Goal: Check status: Check status

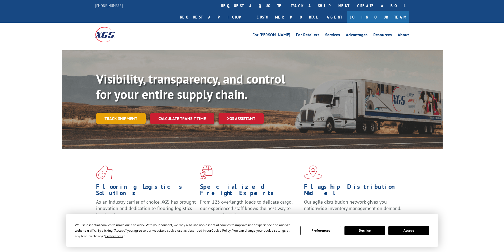
click at [126, 113] on link "Track shipment" at bounding box center [121, 118] width 50 height 11
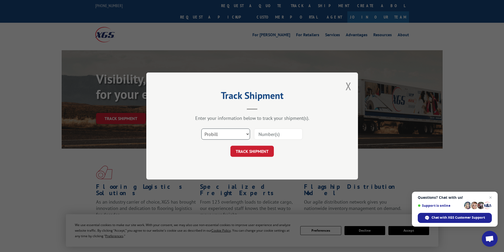
click at [225, 133] on select "Select category... Probill BOL PO" at bounding box center [225, 134] width 49 height 11
select select "bol"
click at [201, 129] on select "Select category... Probill BOL PO" at bounding box center [225, 134] width 49 height 11
click at [270, 134] on input at bounding box center [278, 134] width 49 height 11
type input "7046663"
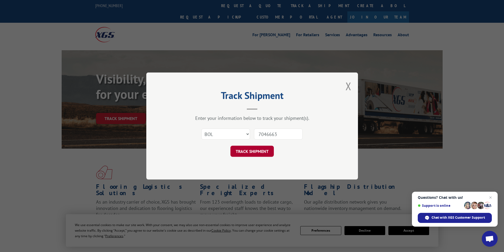
click at [256, 152] on button "TRACK SHIPMENT" at bounding box center [251, 151] width 43 height 11
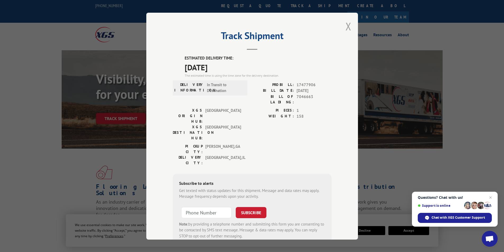
click at [348, 27] on button "Close modal" at bounding box center [349, 26] width 6 height 14
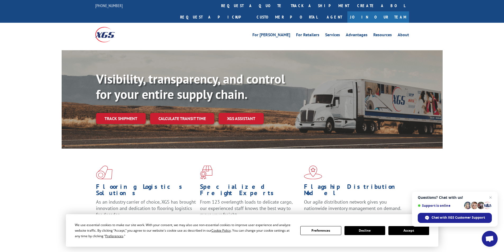
scroll to position [26, 0]
